Goal: Task Accomplishment & Management: Use online tool/utility

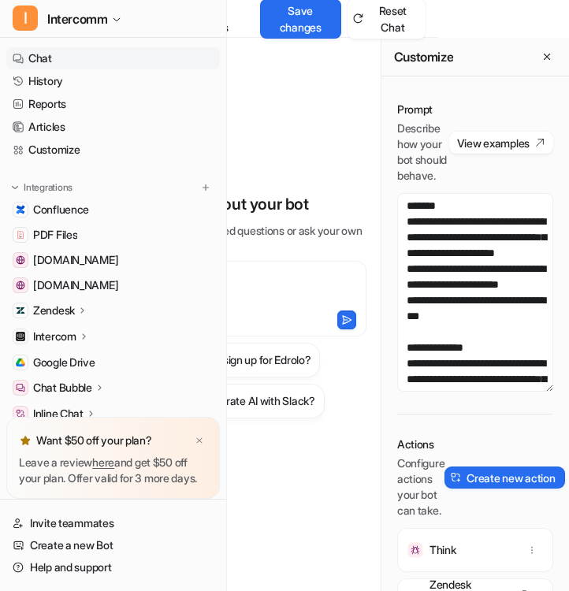
scroll to position [410, 0]
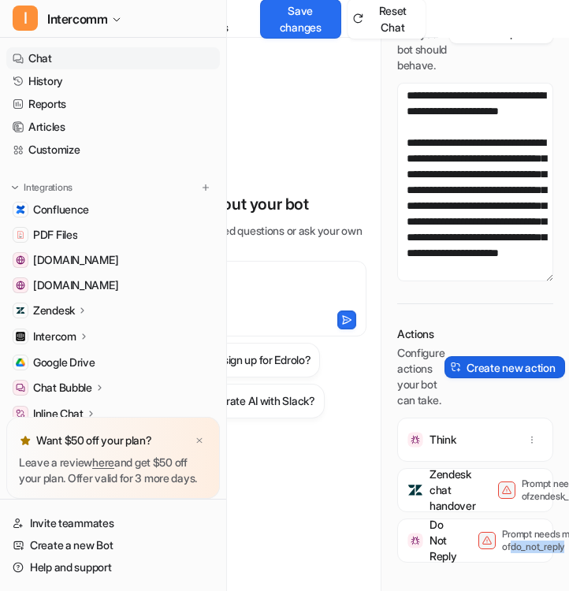
click at [471, 371] on button "Create new action" at bounding box center [504, 367] width 120 height 22
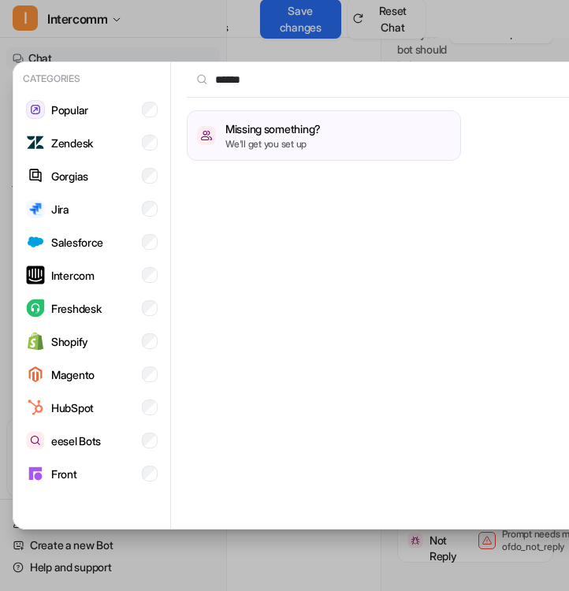
scroll to position [0, 143]
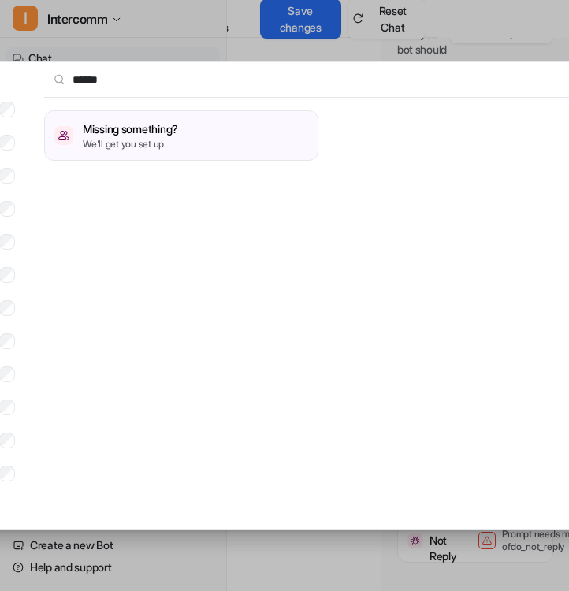
click at [72, 84] on input "******" at bounding box center [315, 79] width 542 height 35
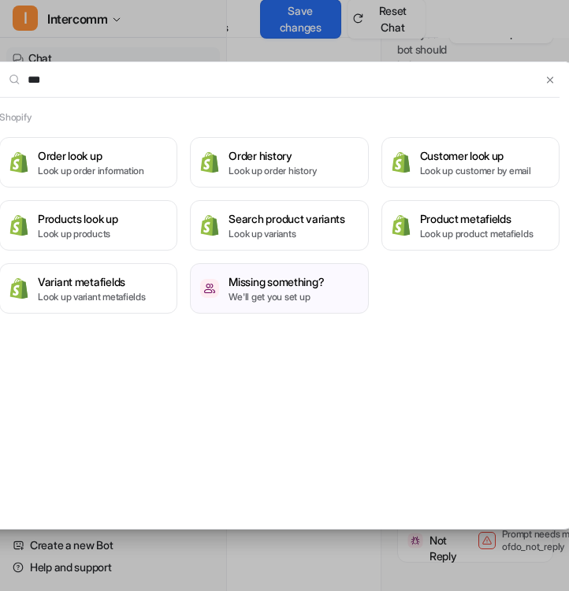
scroll to position [0, 195]
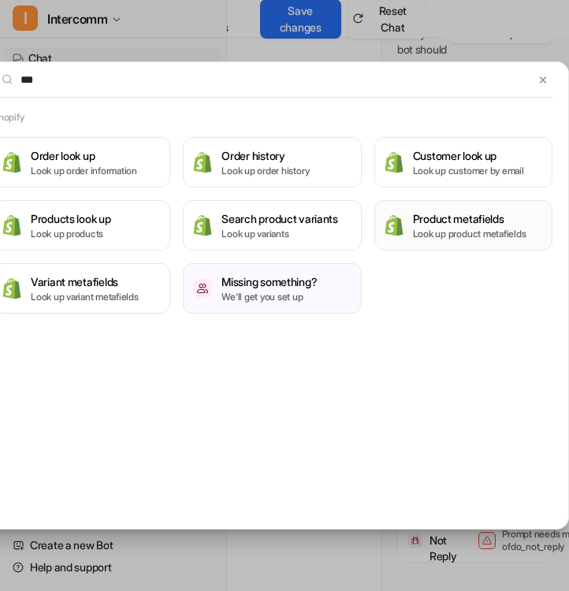
type input "***"
click at [395, 221] on img at bounding box center [394, 224] width 19 height 21
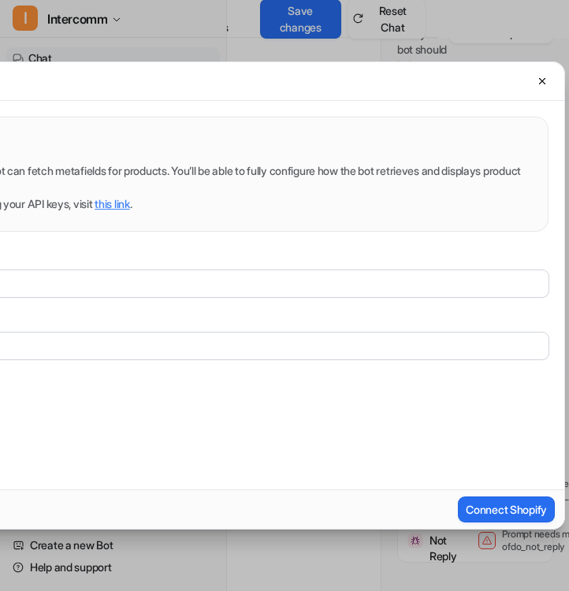
scroll to position [0, 0]
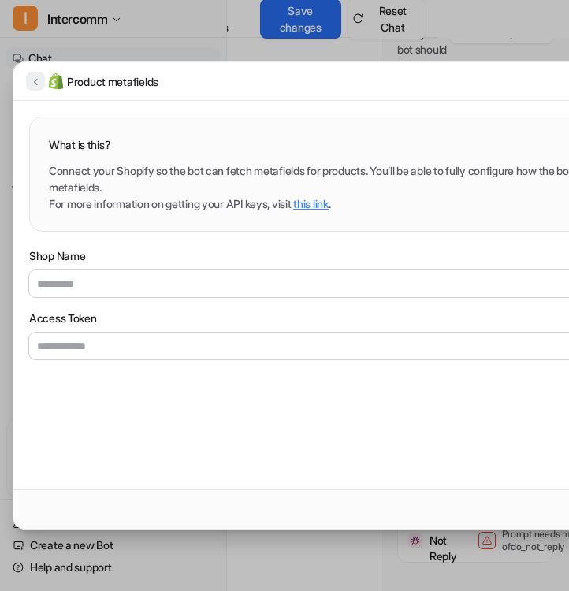
click at [39, 84] on icon at bounding box center [35, 82] width 11 height 12
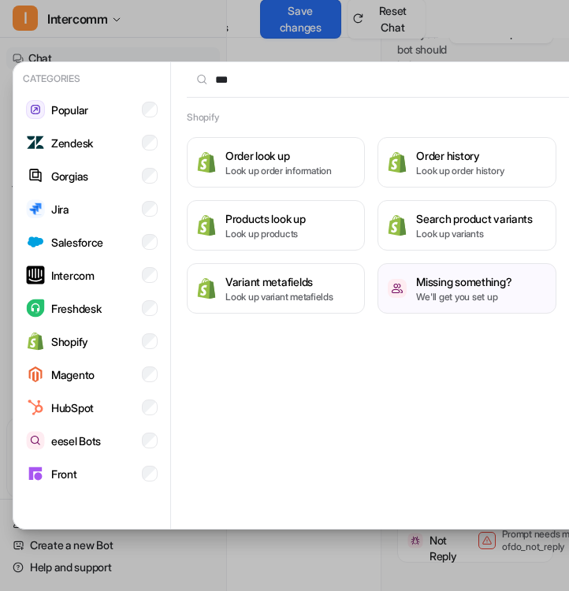
scroll to position [0, 160]
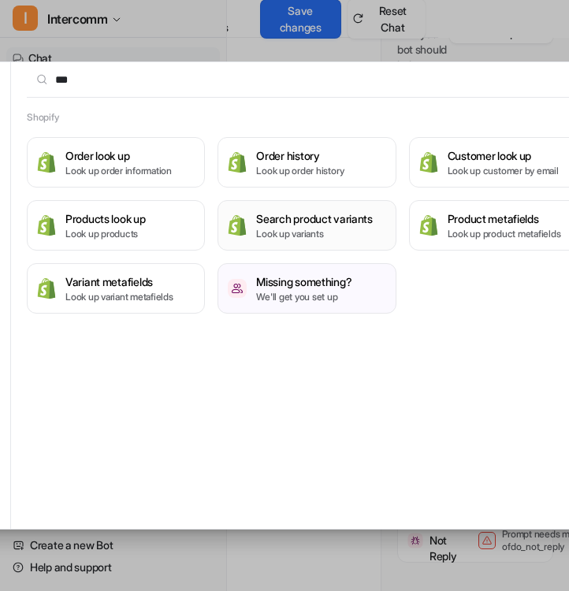
click at [333, 233] on p "Look up variants" at bounding box center [314, 234] width 117 height 14
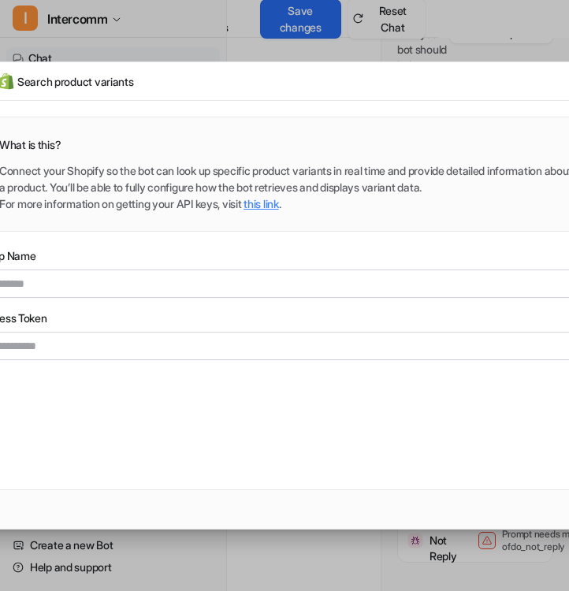
scroll to position [0, 0]
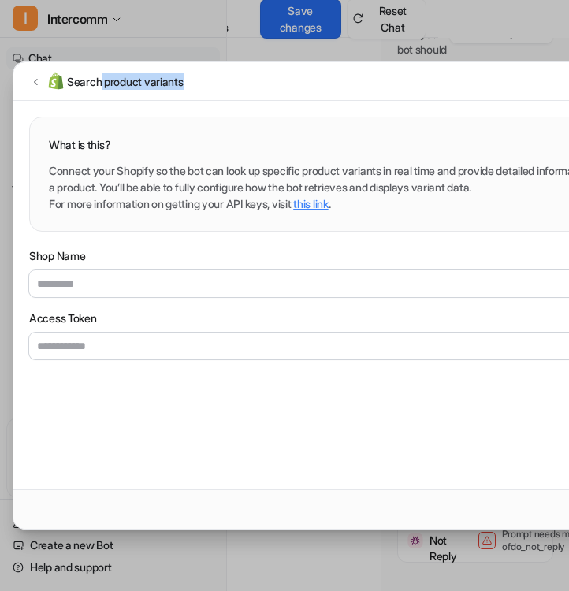
drag, startPoint x: 202, startPoint y: 78, endPoint x: 103, endPoint y: 80, distance: 98.5
click at [103, 80] on div "Search product variants" at bounding box center [387, 81] width 749 height 39
copy h2 "product variants"
click at [400, 82] on div "Search product variants" at bounding box center [387, 81] width 749 height 39
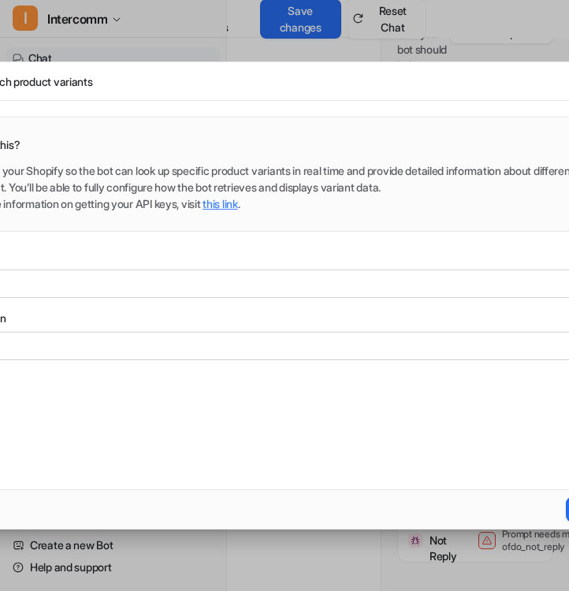
scroll to position [0, 207]
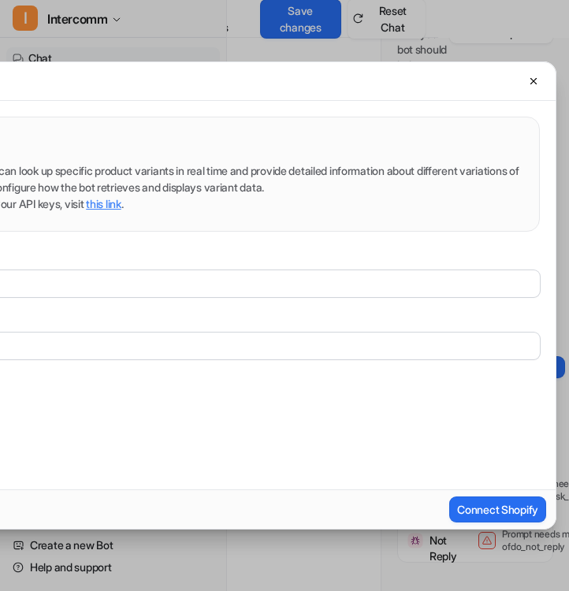
click at [516, 77] on div "Search product variants" at bounding box center [180, 81] width 749 height 39
click at [535, 84] on icon at bounding box center [533, 81] width 11 height 11
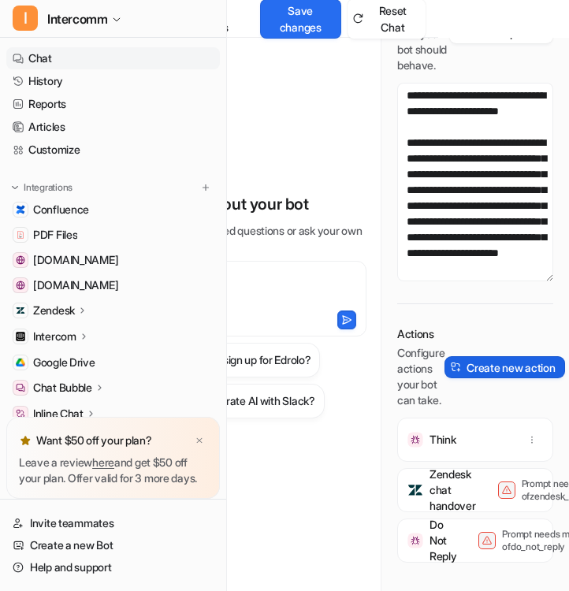
click at [482, 370] on button "Create new action" at bounding box center [504, 367] width 120 height 22
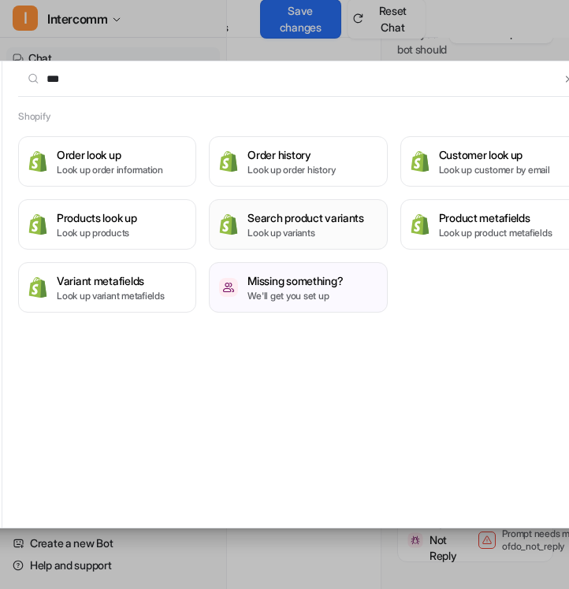
scroll to position [0, 195]
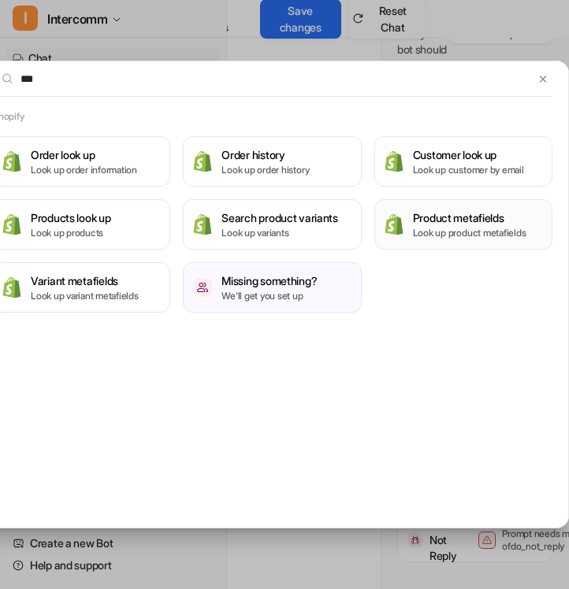
click at [450, 225] on h3 "Product metafields" at bounding box center [469, 218] width 113 height 17
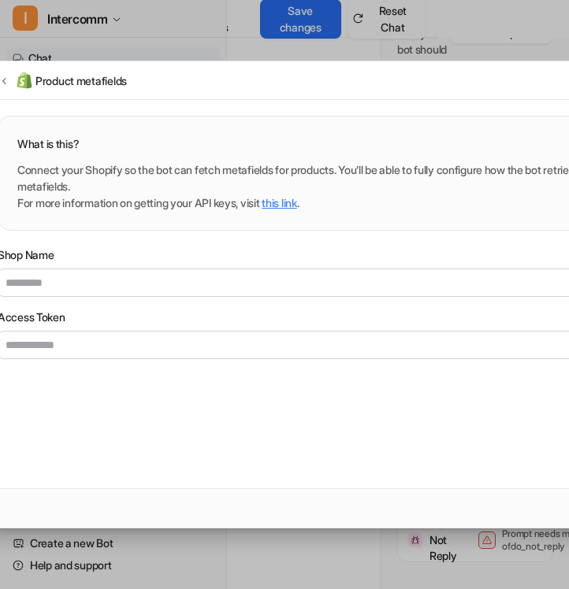
scroll to position [0, 0]
